Goal: Task Accomplishment & Management: Use online tool/utility

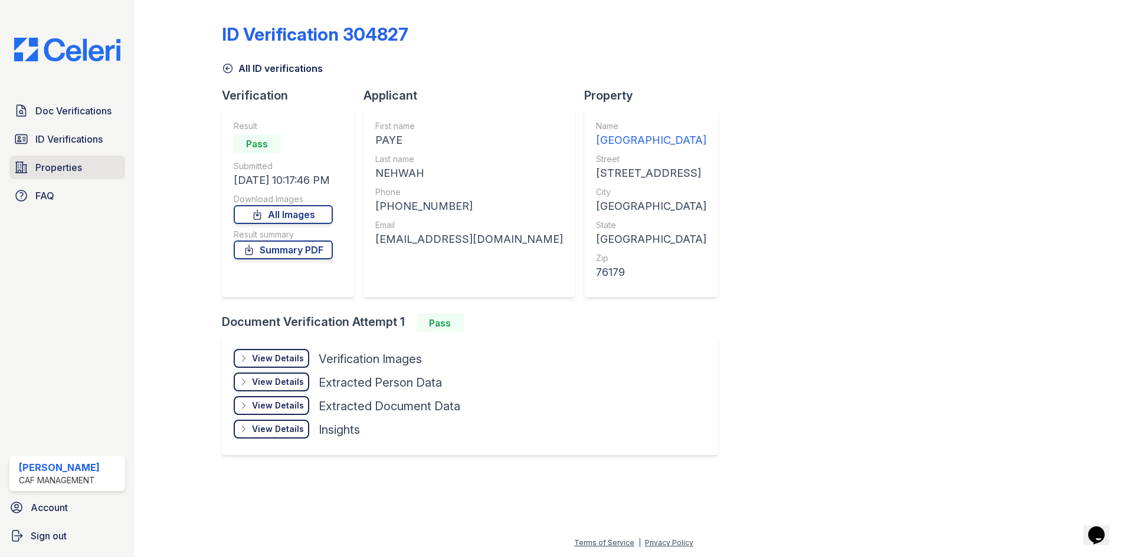
click at [55, 164] on span "Properties" at bounding box center [58, 167] width 47 height 14
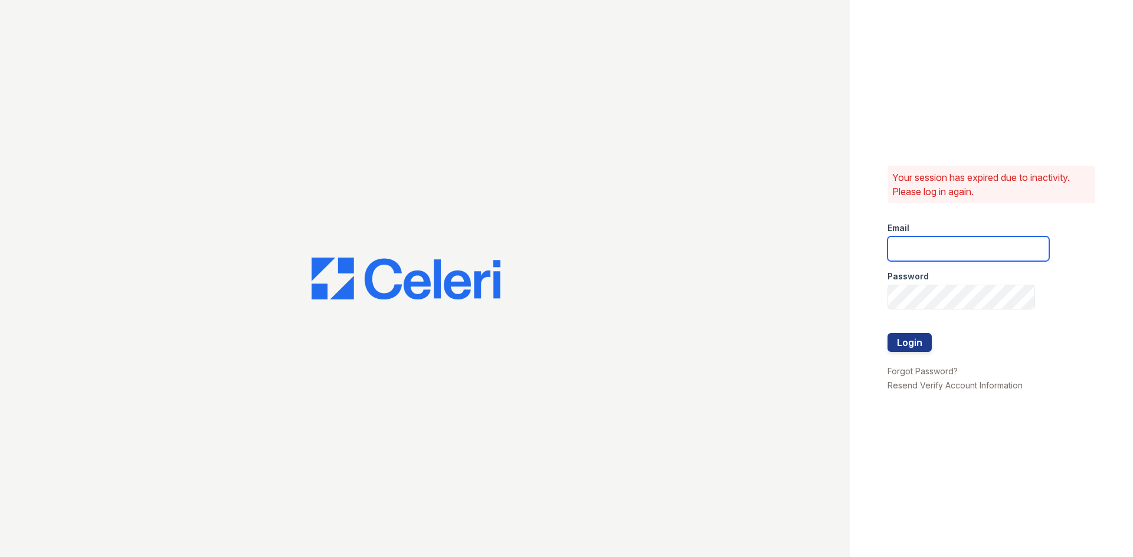
type input "longhorn1@cafmanagement.com"
click at [918, 349] on button "Login" at bounding box center [909, 342] width 44 height 19
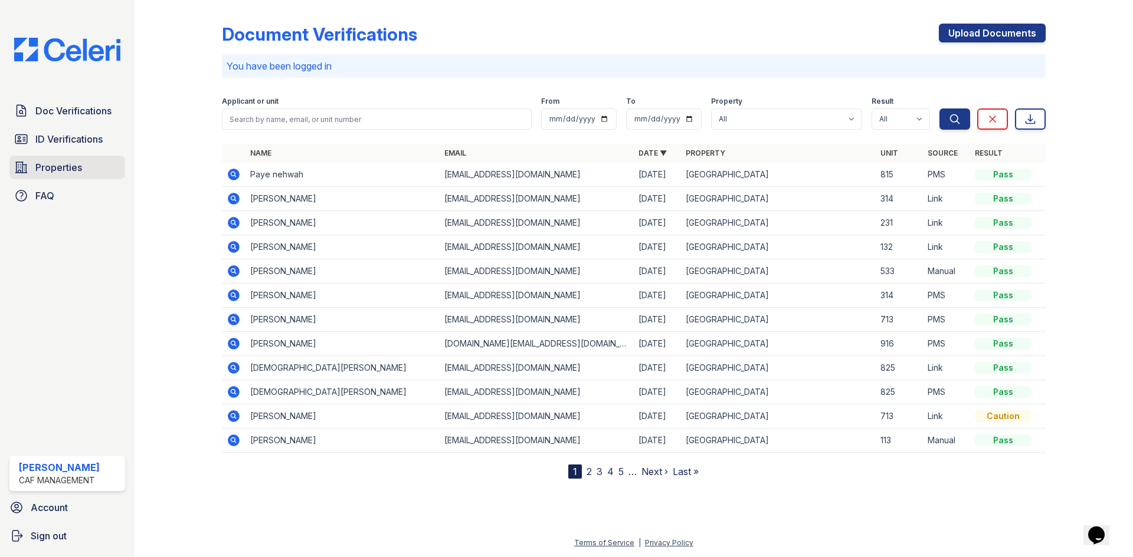
click at [58, 162] on span "Properties" at bounding box center [58, 167] width 47 height 14
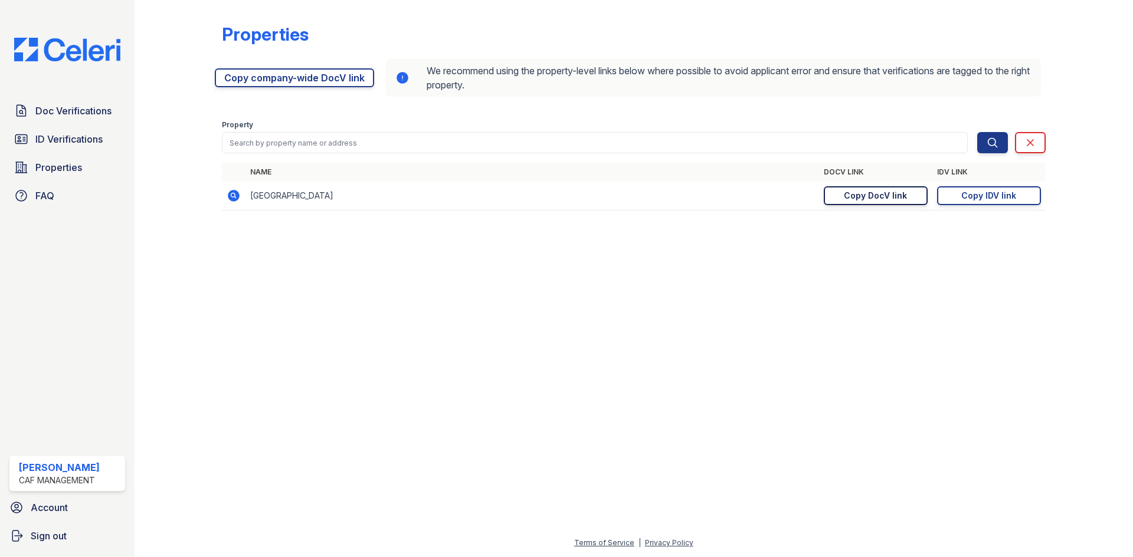
click at [878, 197] on div "Copy DocV link" at bounding box center [874, 196] width 63 height 12
click at [967, 198] on div "Copy IDV link" at bounding box center [988, 196] width 55 height 12
